Goal: Transaction & Acquisition: Register for event/course

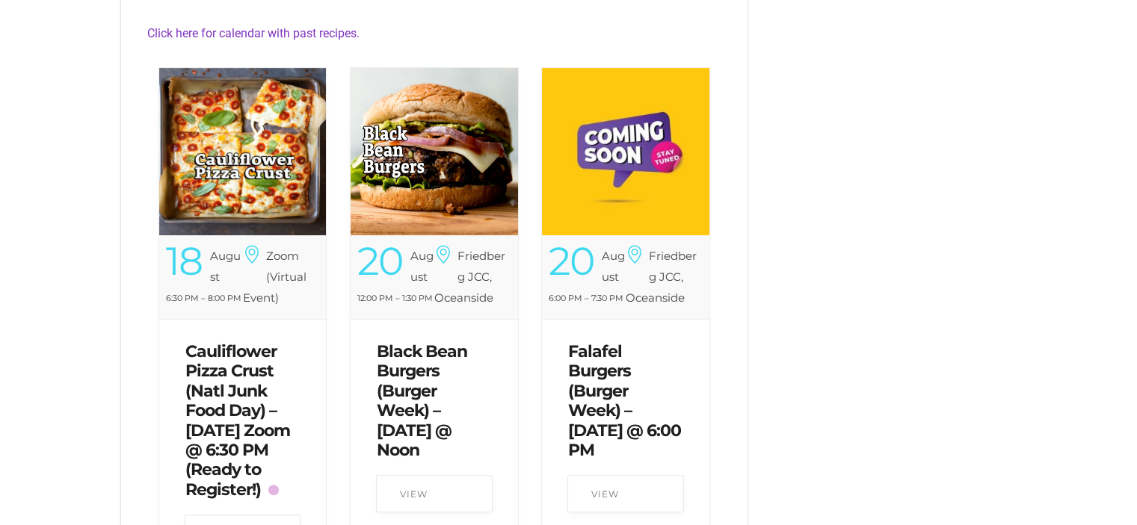
scroll to position [598, 0]
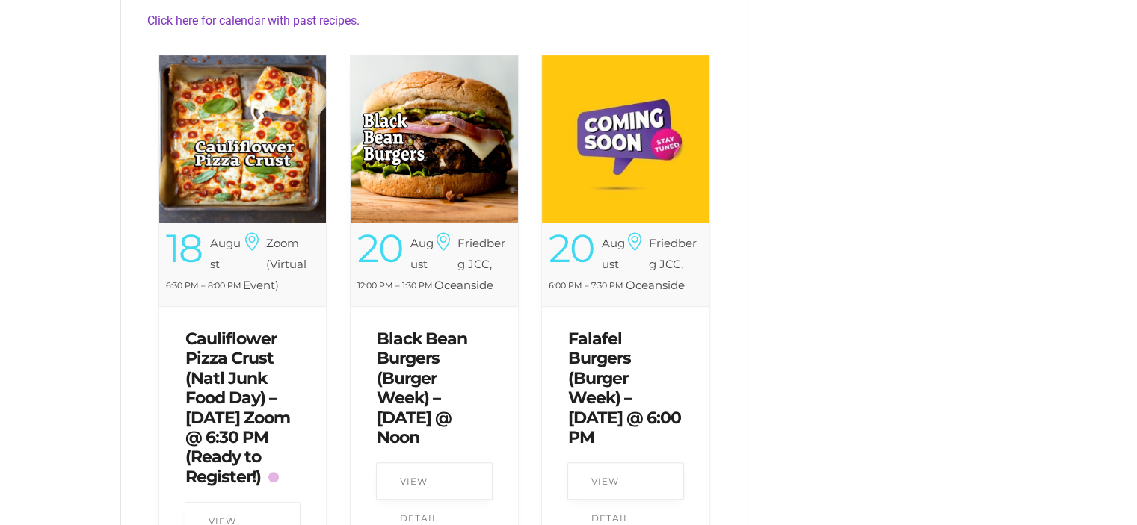
click at [253, 176] on img at bounding box center [242, 138] width 167 height 167
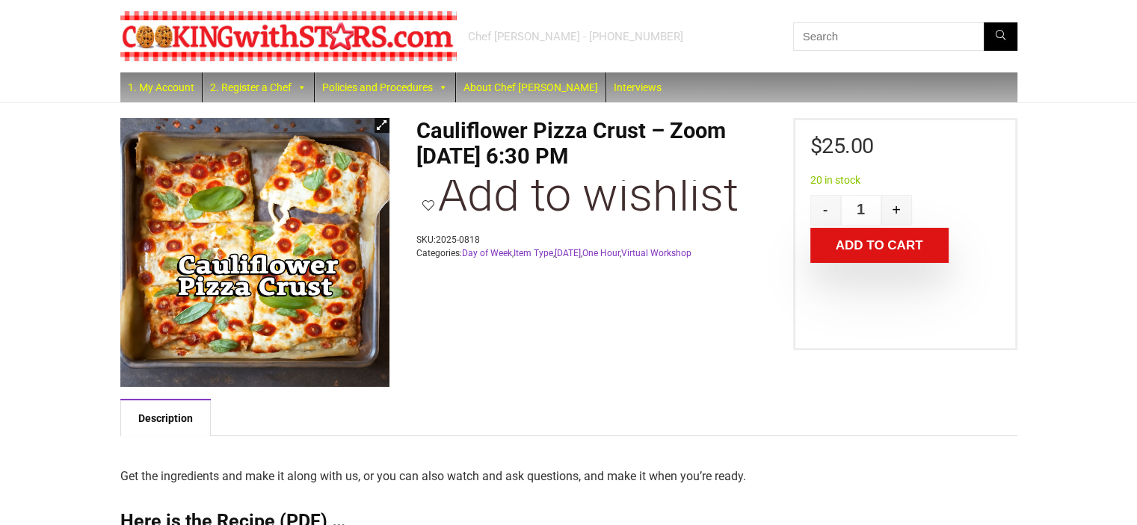
drag, startPoint x: 413, startPoint y: 128, endPoint x: 704, endPoint y: 150, distance: 291.5
click at [446, 134] on h1 "Cauliflower Pizza Crust – Zoom [DATE] 6:30 PM" at bounding box center [595, 143] width 358 height 51
drag, startPoint x: 420, startPoint y: 128, endPoint x: 736, endPoint y: 160, distance: 317.7
click at [736, 160] on h1 "Cauliflower Pizza Crust – Zoom [DATE] 6:30 PM" at bounding box center [595, 143] width 358 height 51
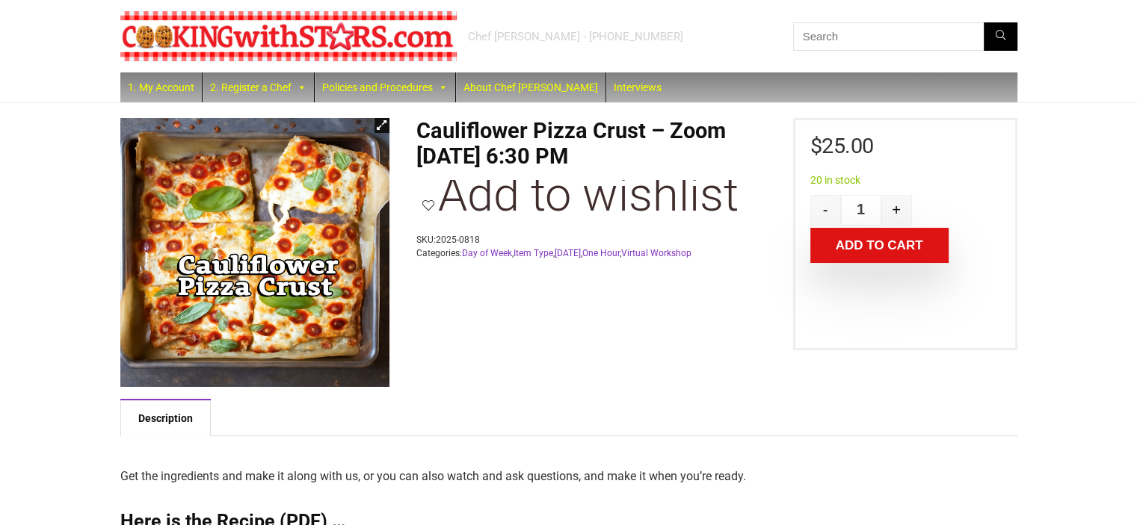
copy h1 "Cauliflower Pizza Crust – Zoom [DATE] 6:30 PM"
